Goal: Task Accomplishment & Management: Manage account settings

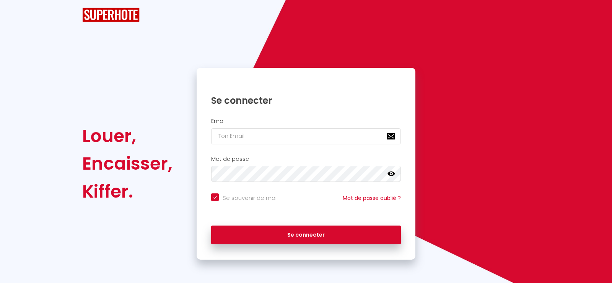
checkbox input "true"
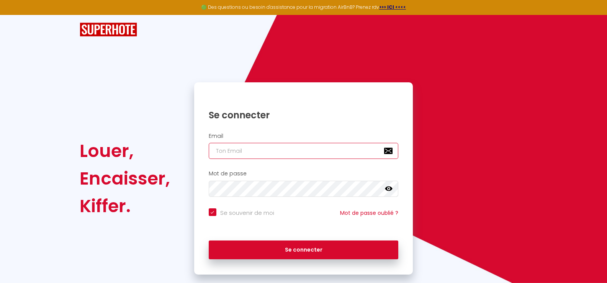
click at [243, 153] on input "email" at bounding box center [304, 151] width 190 height 16
type input "h"
checkbox input "true"
type input "he"
checkbox input "true"
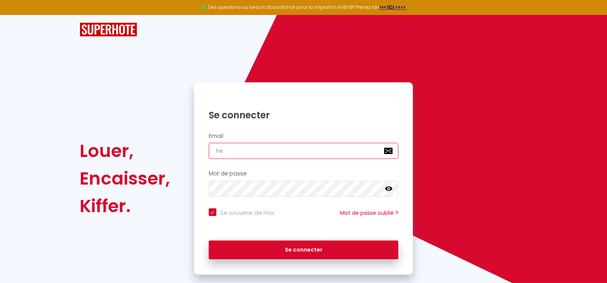
type input "hel"
checkbox input "true"
type input "hele"
checkbox input "true"
type input "[PERSON_NAME]"
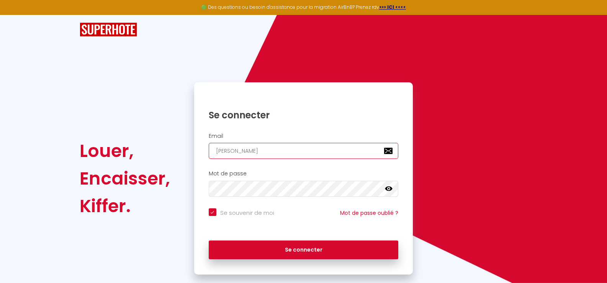
checkbox input "true"
type input "[PERSON_NAME]"
checkbox input "true"
type input "[PERSON_NAME]."
checkbox input "true"
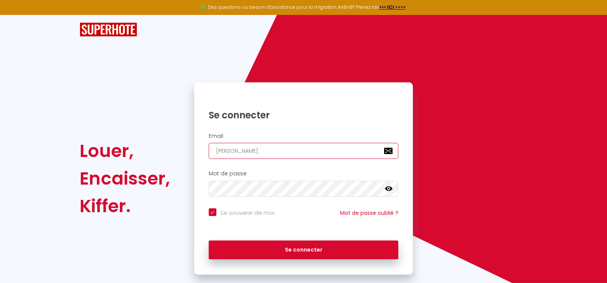
type input "[PERSON_NAME].m"
checkbox input "true"
type input "[DOMAIN_NAME]"
checkbox input "true"
type input "[PERSON_NAME].mor"
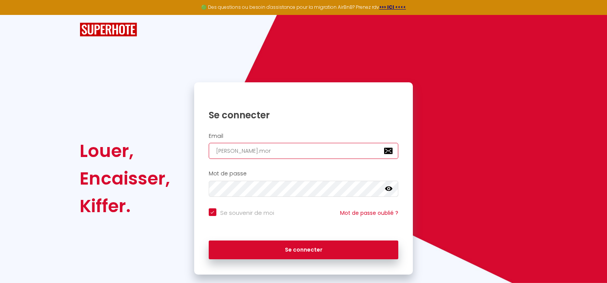
checkbox input "true"
type input "[PERSON_NAME].mora"
checkbox input "true"
type input "[PERSON_NAME].morau"
checkbox input "true"
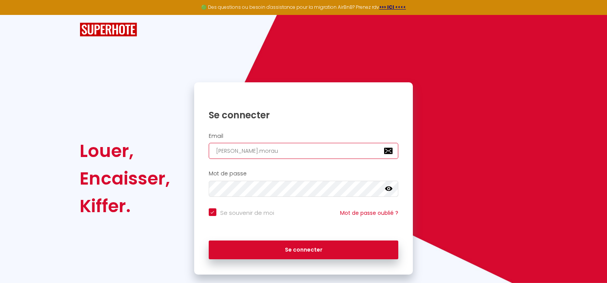
type input "[PERSON_NAME].moraul"
checkbox input "true"
type input "[PERSON_NAME].morault"
checkbox input "true"
type input "[PERSON_NAME].morault@"
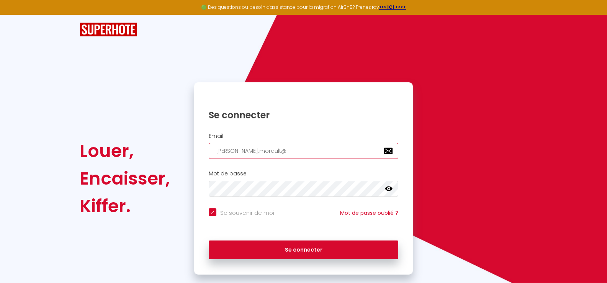
checkbox input "true"
type input "[PERSON_NAME]"
checkbox input "true"
type input "[PERSON_NAME]"
checkbox input "true"
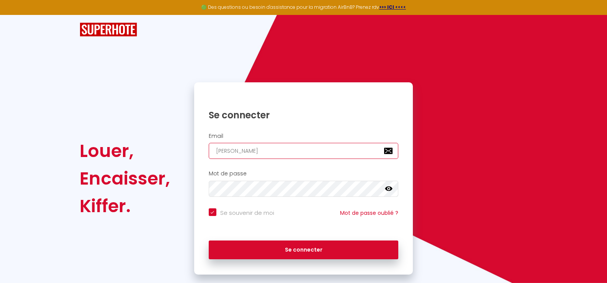
type input "[PERSON_NAME]"
checkbox input "true"
type input "[PERSON_NAME]"
checkbox input "true"
type input "[PERSON_NAME]"
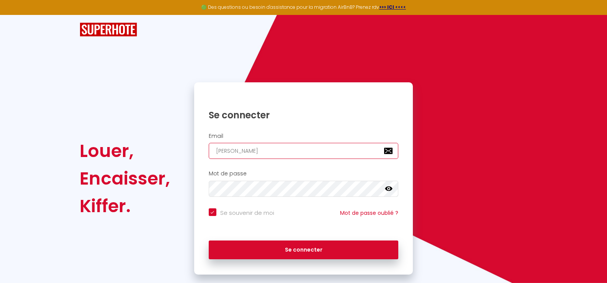
checkbox input "true"
type input "[PERSON_NAME]"
checkbox input "true"
type input "[PERSON_NAME]"
checkbox input "true"
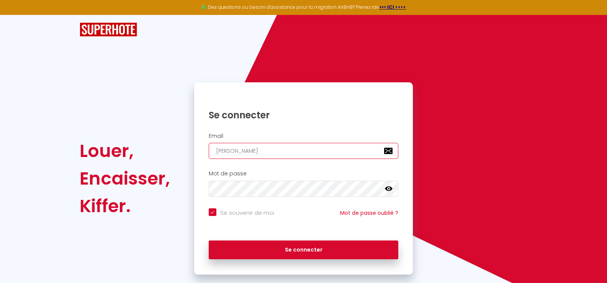
type input "[PERSON_NAME]."
checkbox input "true"
type input "[PERSON_NAME]"
checkbox input "true"
type input "[PERSON_NAME][EMAIL_ADDRESS][DOMAIN_NAME]"
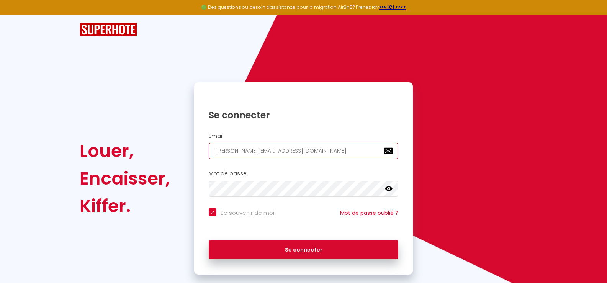
checkbox input "true"
type input "[PERSON_NAME][EMAIL_ADDRESS][DOMAIN_NAME]"
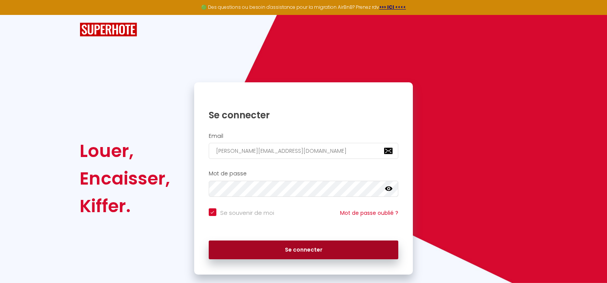
click at [283, 250] on button "Se connecter" at bounding box center [304, 249] width 190 height 19
checkbox input "true"
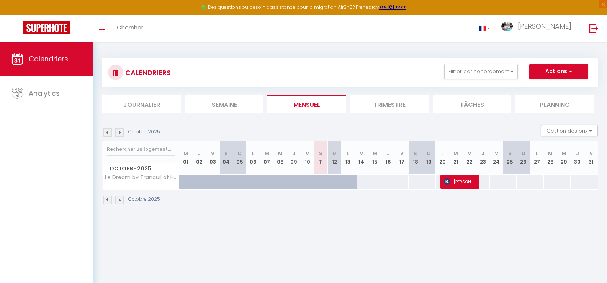
click at [122, 201] on img at bounding box center [119, 200] width 8 height 8
